Goal: Task Accomplishment & Management: Manage account settings

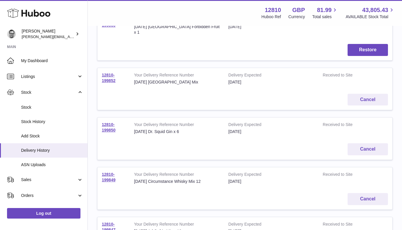
scroll to position [96, 0]
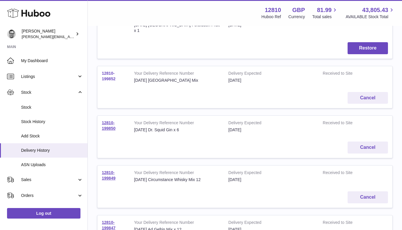
click at [104, 71] on link "12810-199852" at bounding box center [109, 76] width 14 height 10
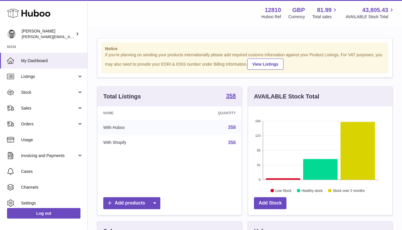
scroll to position [91, 144]
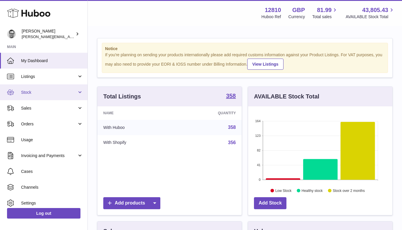
click at [42, 89] on span "Stock" at bounding box center [49, 92] width 56 height 6
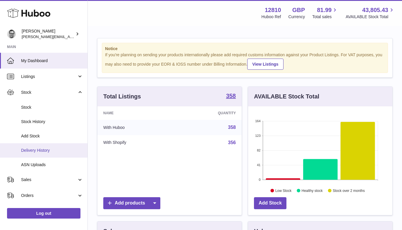
click at [38, 151] on span "Delivery History" at bounding box center [52, 150] width 62 height 6
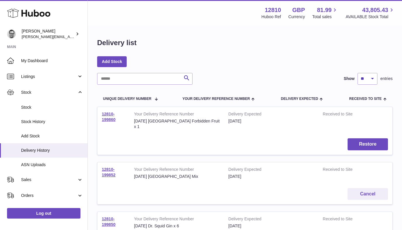
click at [111, 166] on td "12810-199852" at bounding box center [113, 172] width 32 height 21
click at [108, 169] on link "12810-199852" at bounding box center [109, 172] width 14 height 10
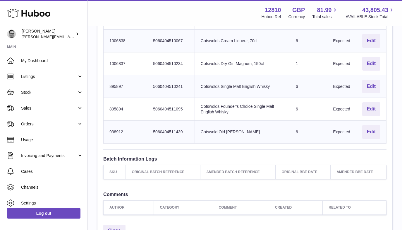
scroll to position [219, 0]
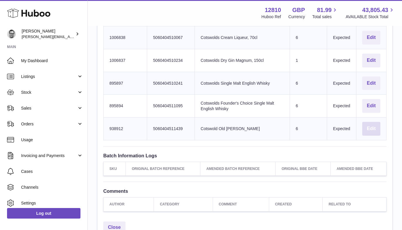
click at [370, 128] on button "Edit" at bounding box center [371, 129] width 18 height 14
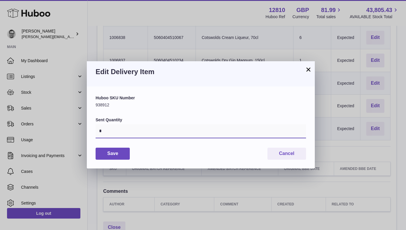
drag, startPoint x: 102, startPoint y: 129, endPoint x: 92, endPoint y: 129, distance: 10.8
click at [92, 129] on div "Huboo SKU Number 938912 Sent Quantity * Save Cancel" at bounding box center [201, 127] width 228 height 82
type input "*"
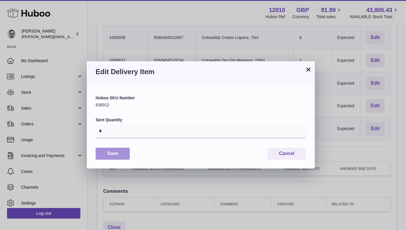
click at [114, 153] on button "Save" at bounding box center [113, 153] width 34 height 12
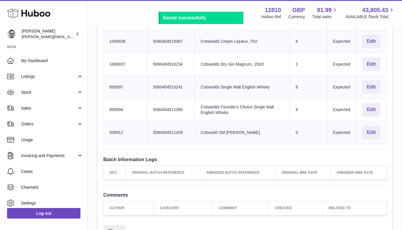
scroll to position [215, 0]
